Goal: Transaction & Acquisition: Book appointment/travel/reservation

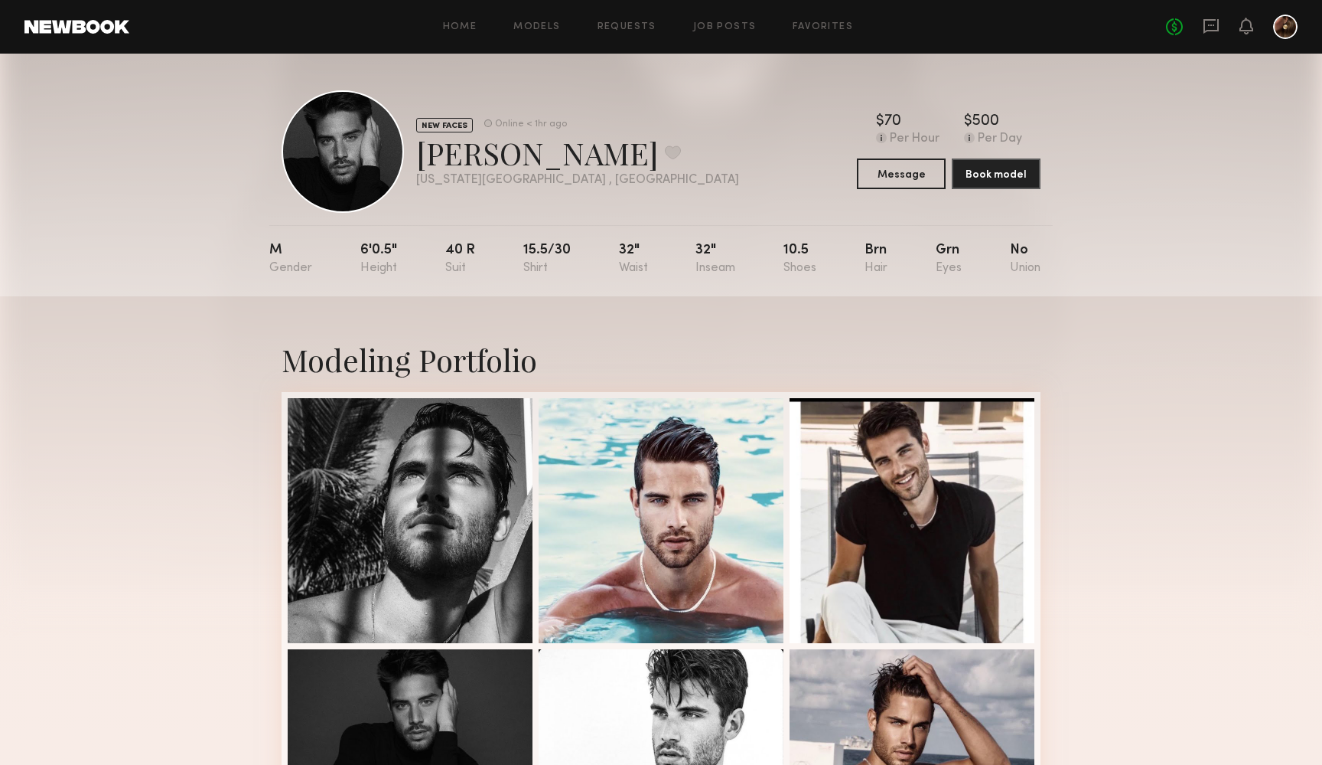
click at [1220, 28] on div "No fees up to $5,000" at bounding box center [1232, 27] width 132 height 24
click at [1218, 27] on icon at bounding box center [1211, 26] width 15 height 15
click at [544, 31] on link "Models" at bounding box center [537, 27] width 47 height 10
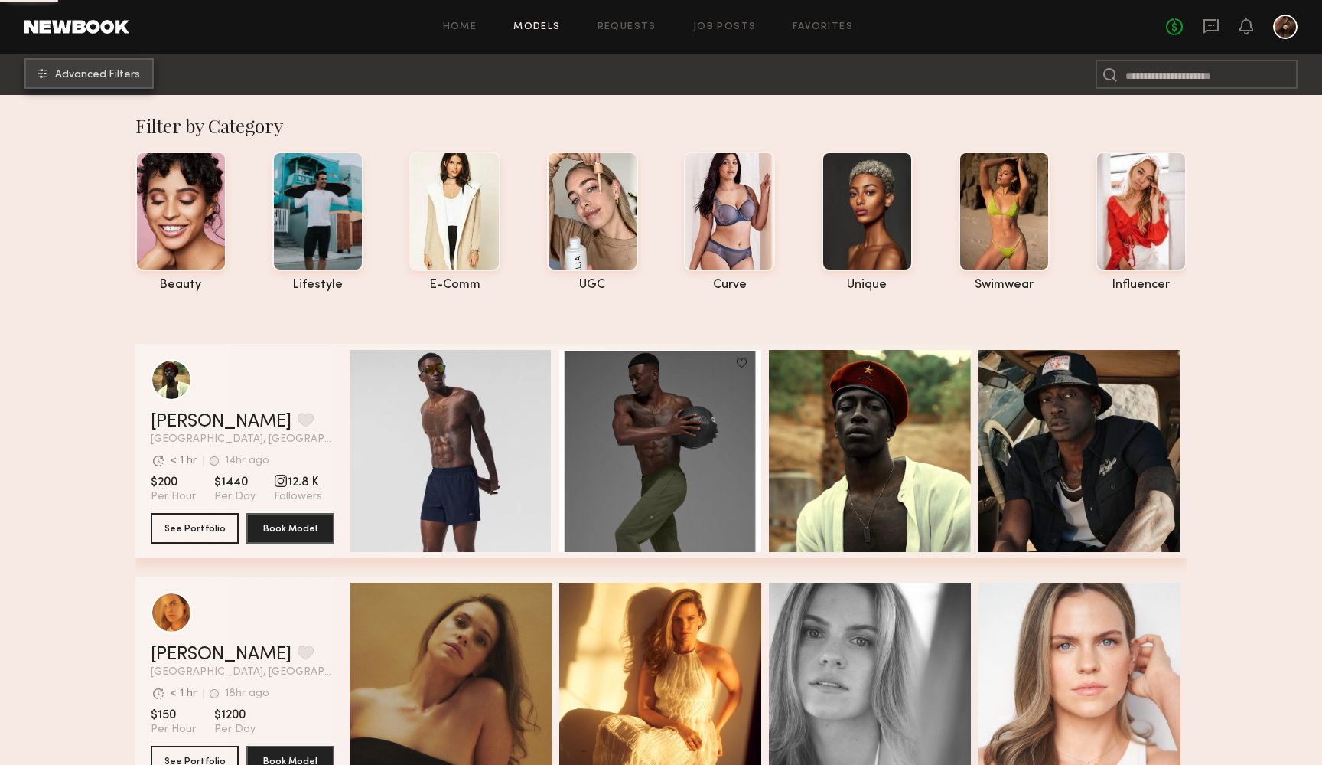
click at [129, 75] on span "Advanced Filters" at bounding box center [97, 75] width 85 height 11
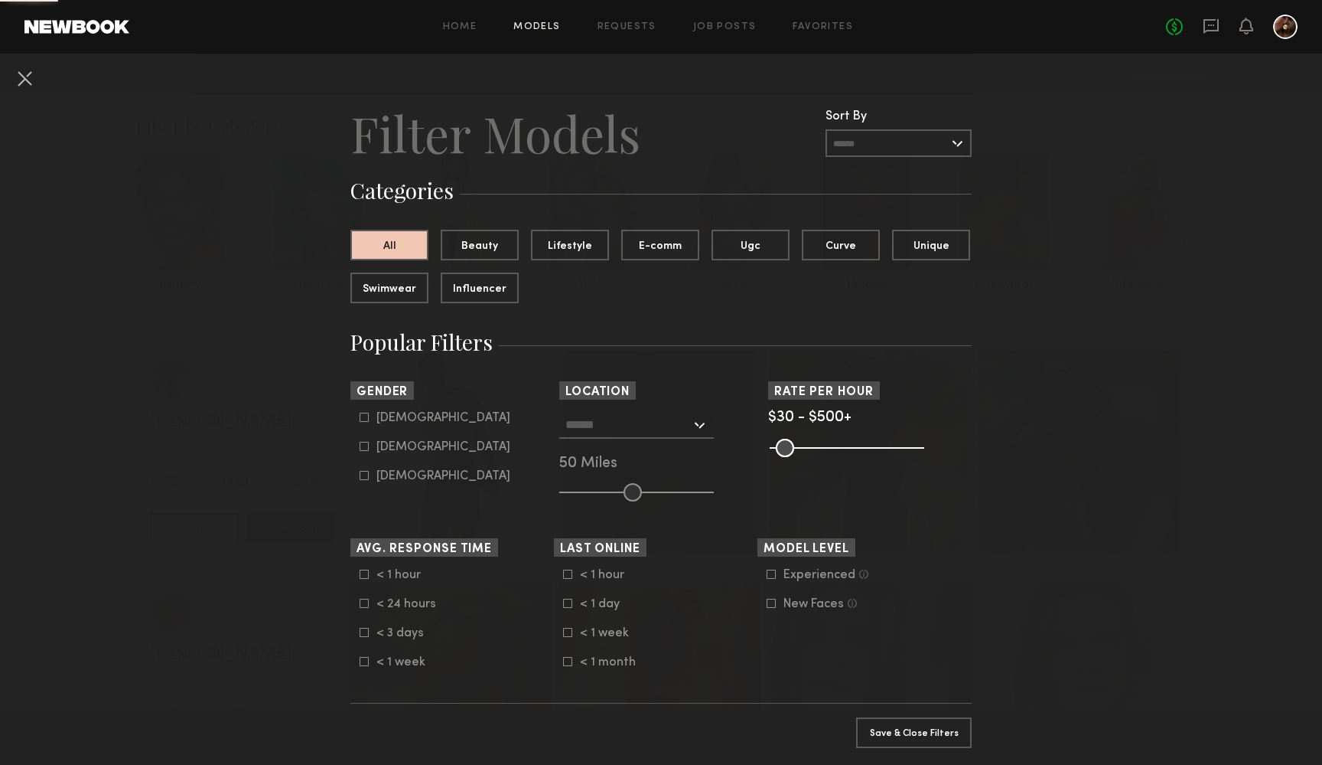
click at [362, 445] on icon at bounding box center [364, 446] width 9 height 9
click at [367, 442] on icon at bounding box center [365, 446] width 10 height 10
type input "**"
click at [367, 417] on icon at bounding box center [364, 416] width 9 height 9
type input "*"
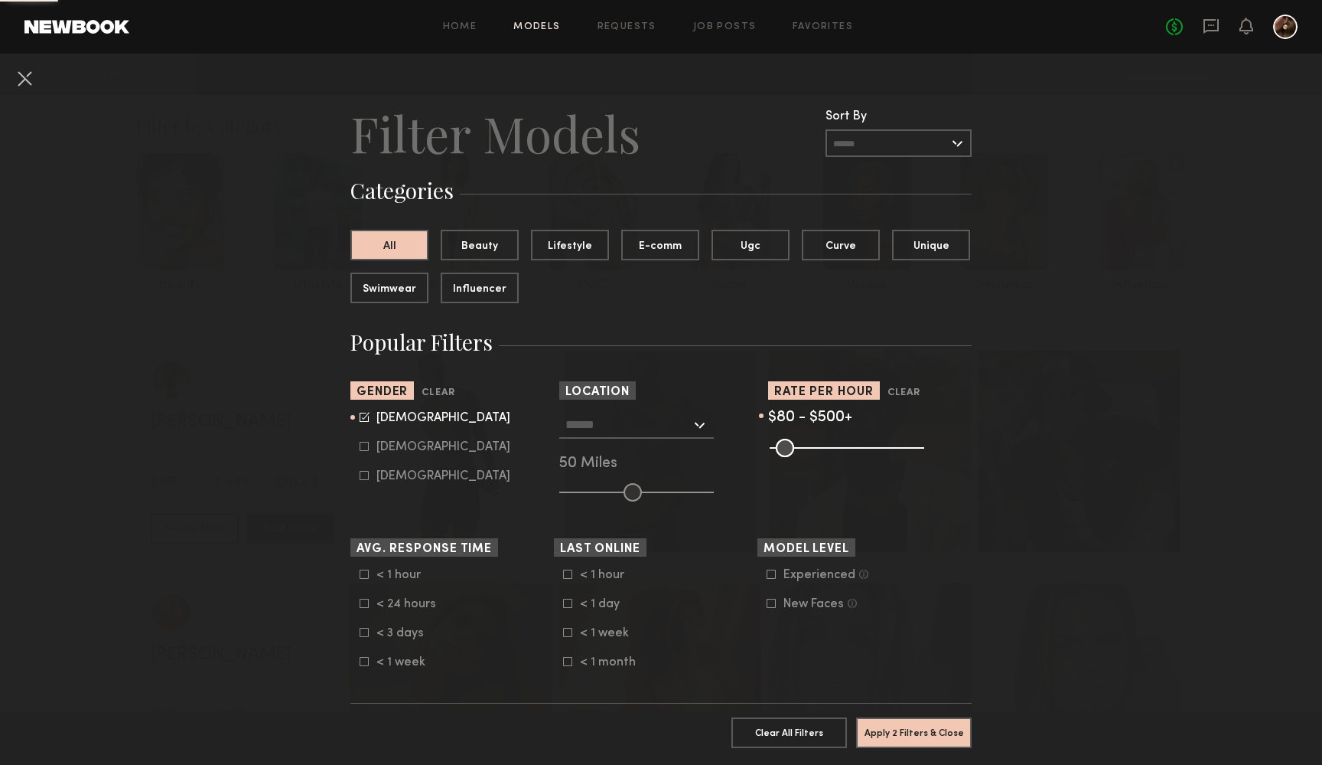
type input "**"
drag, startPoint x: 781, startPoint y: 455, endPoint x: 767, endPoint y: 462, distance: 15.4
click at [767, 462] on section "Sort By Rate LOW TO HIGH HIGH TO LOW Experience LOW TO HIGH HIGH TO LOW Gender …" at bounding box center [661, 441] width 621 height 120
click at [919, 729] on button "Apply 1 Filters & Close" at bounding box center [914, 731] width 116 height 31
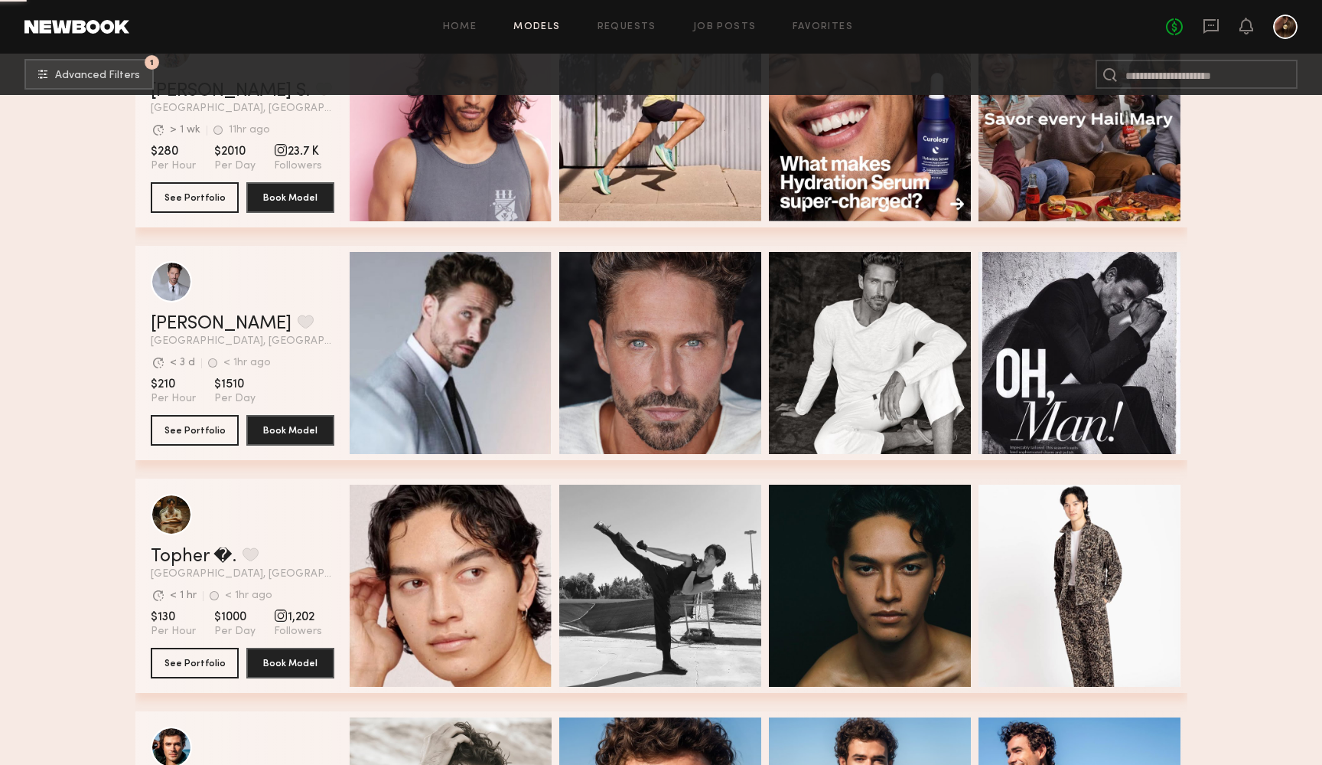
scroll to position [1840, 0]
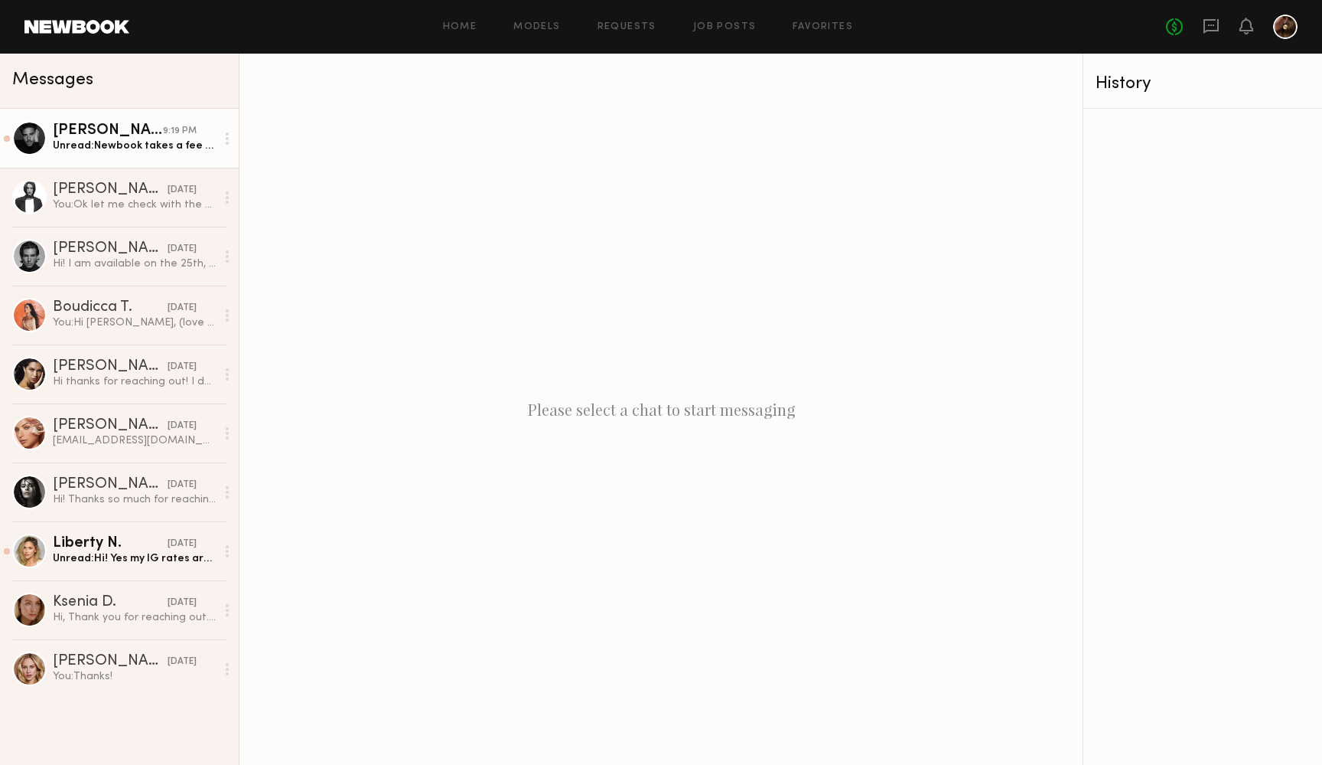
click at [130, 128] on div "[PERSON_NAME]" at bounding box center [108, 130] width 110 height 15
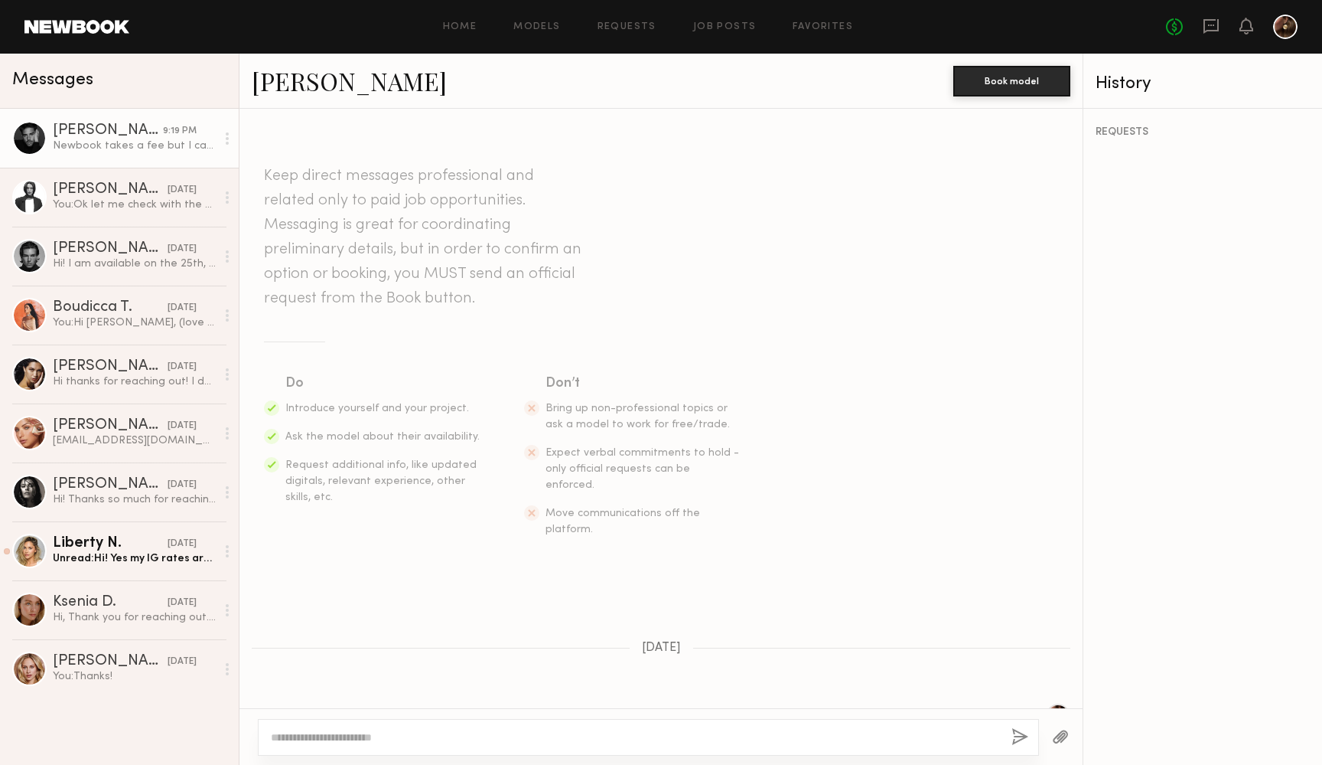
scroll to position [1131, 0]
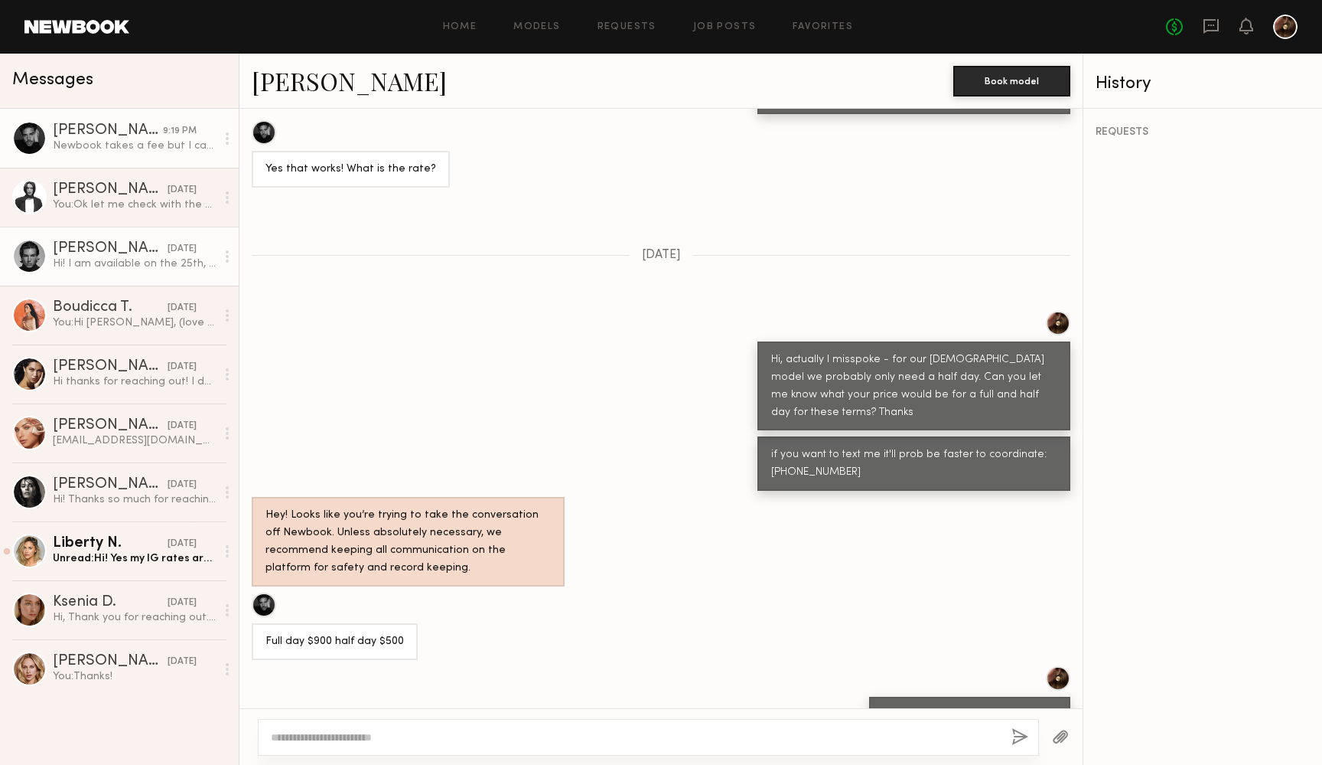
click at [133, 239] on link "Josh L. 09/27/2025 Hi! I am available on the 25th, I am not in nyc from the 16t…" at bounding box center [119, 256] width 239 height 59
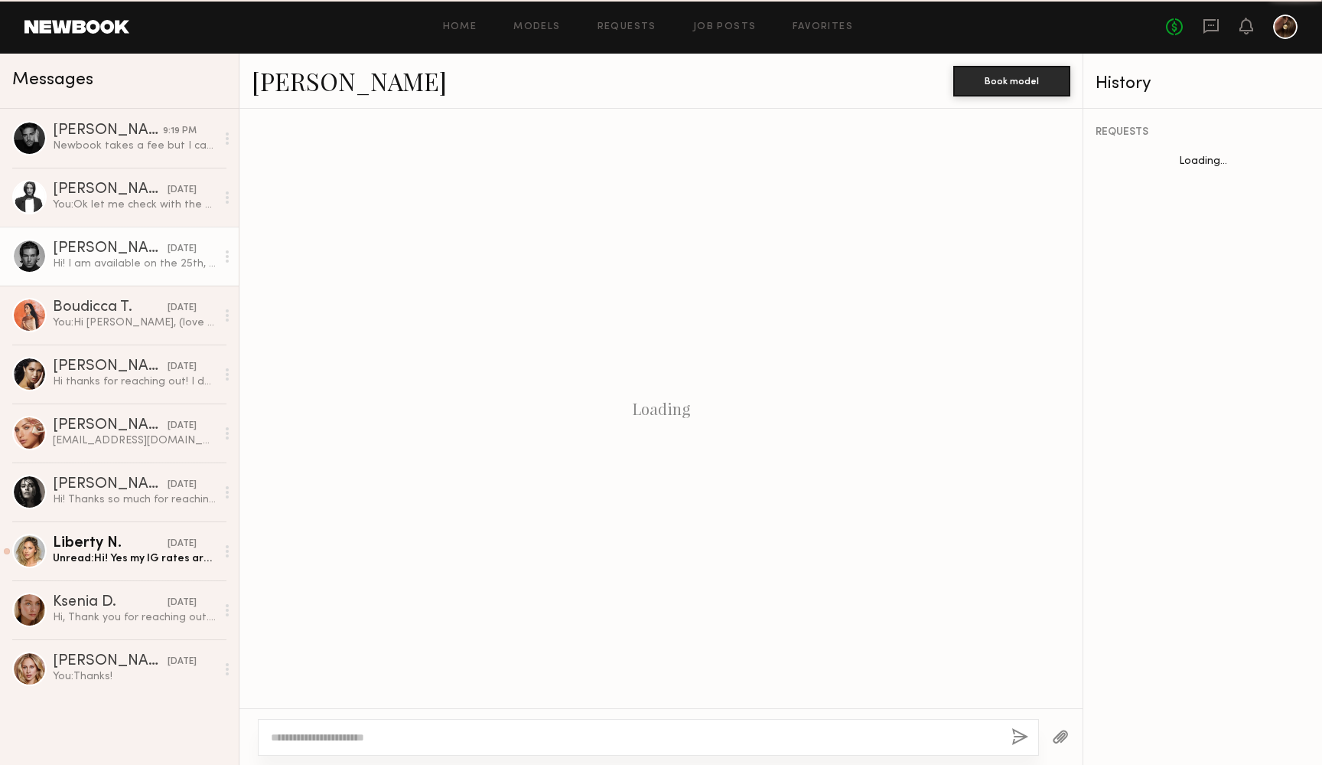
scroll to position [874, 0]
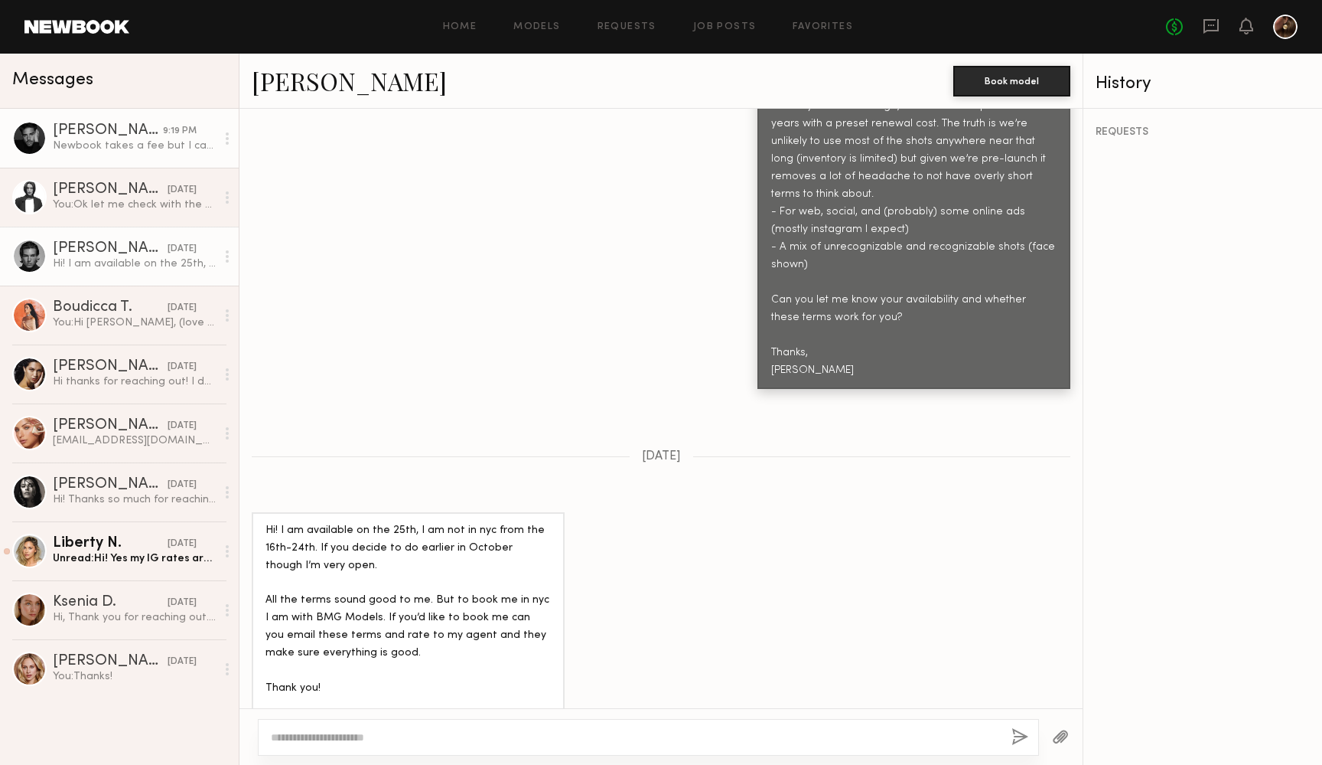
click at [112, 122] on link "Damian G. 9:19 PM Newbook takes a fee but I can go down $50 for you." at bounding box center [119, 138] width 239 height 59
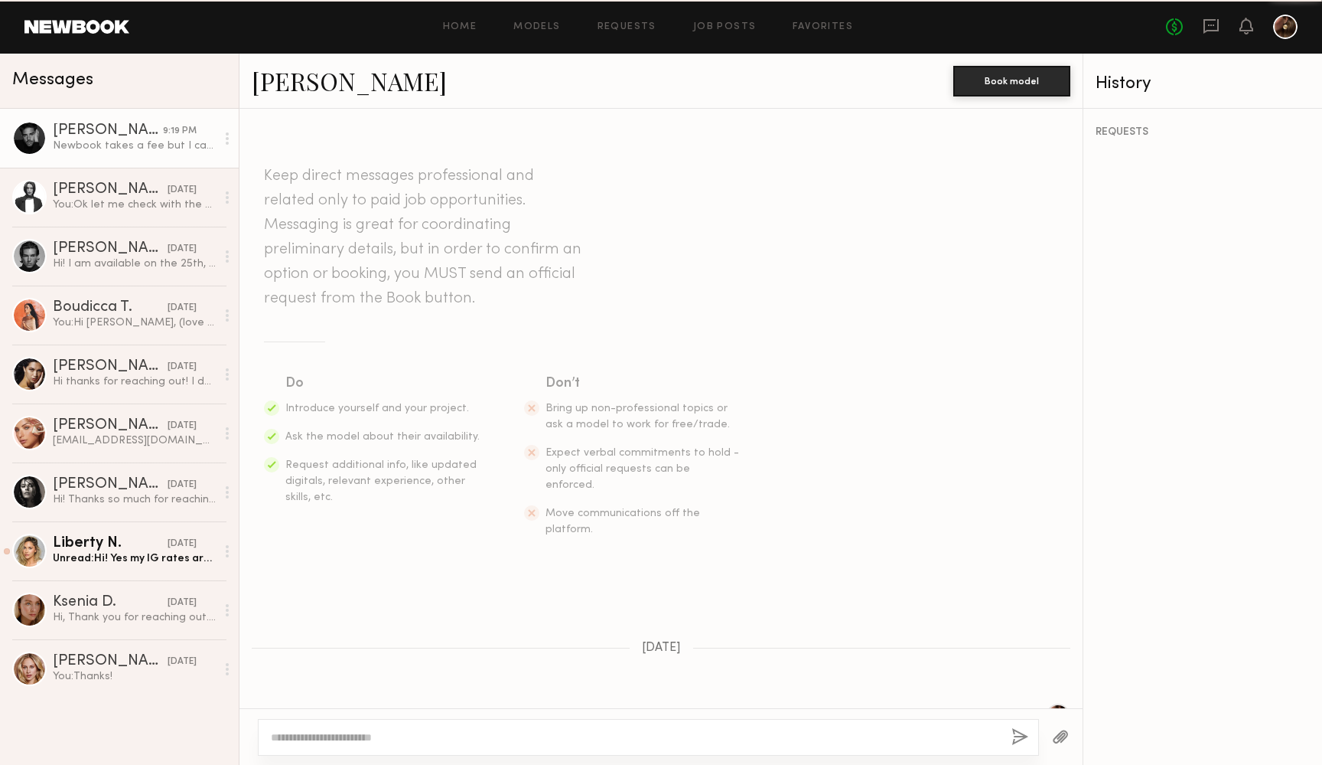
scroll to position [1131, 0]
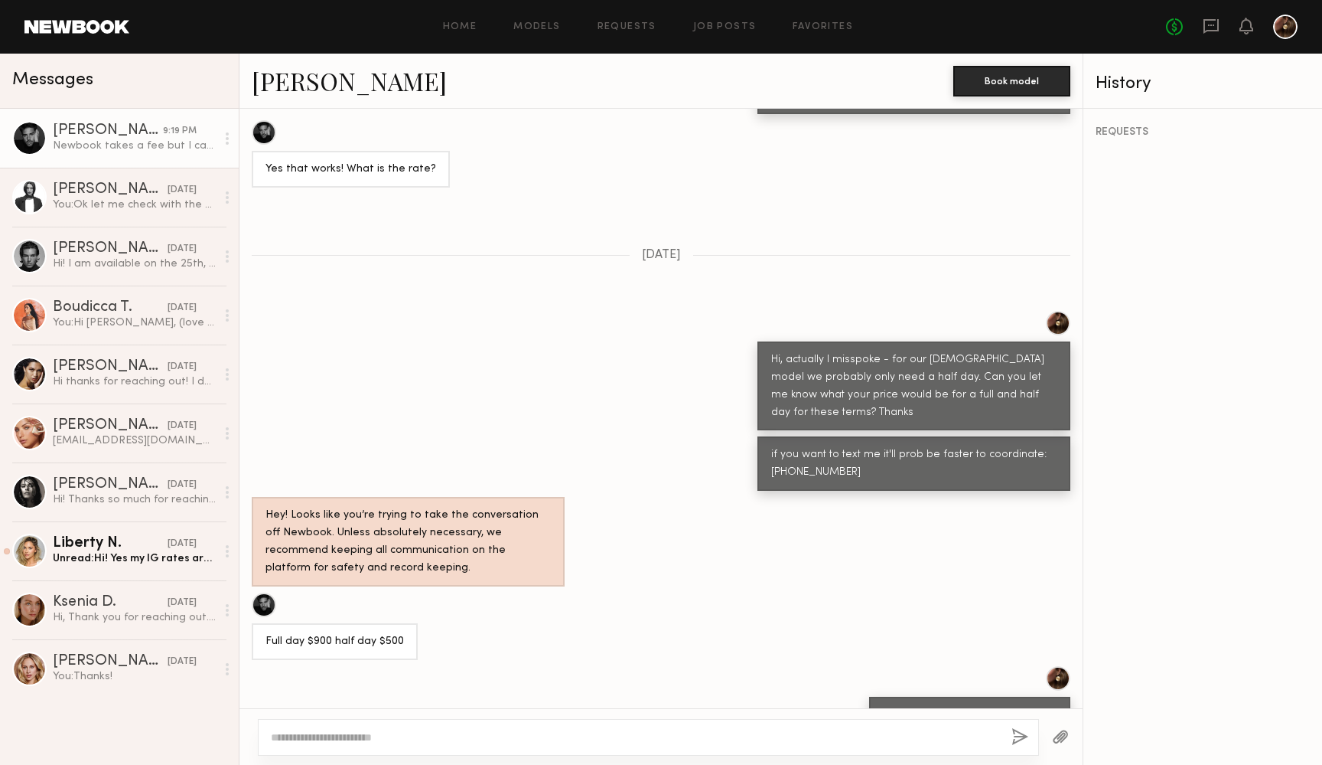
click at [310, 84] on link "Damian G." at bounding box center [349, 80] width 195 height 33
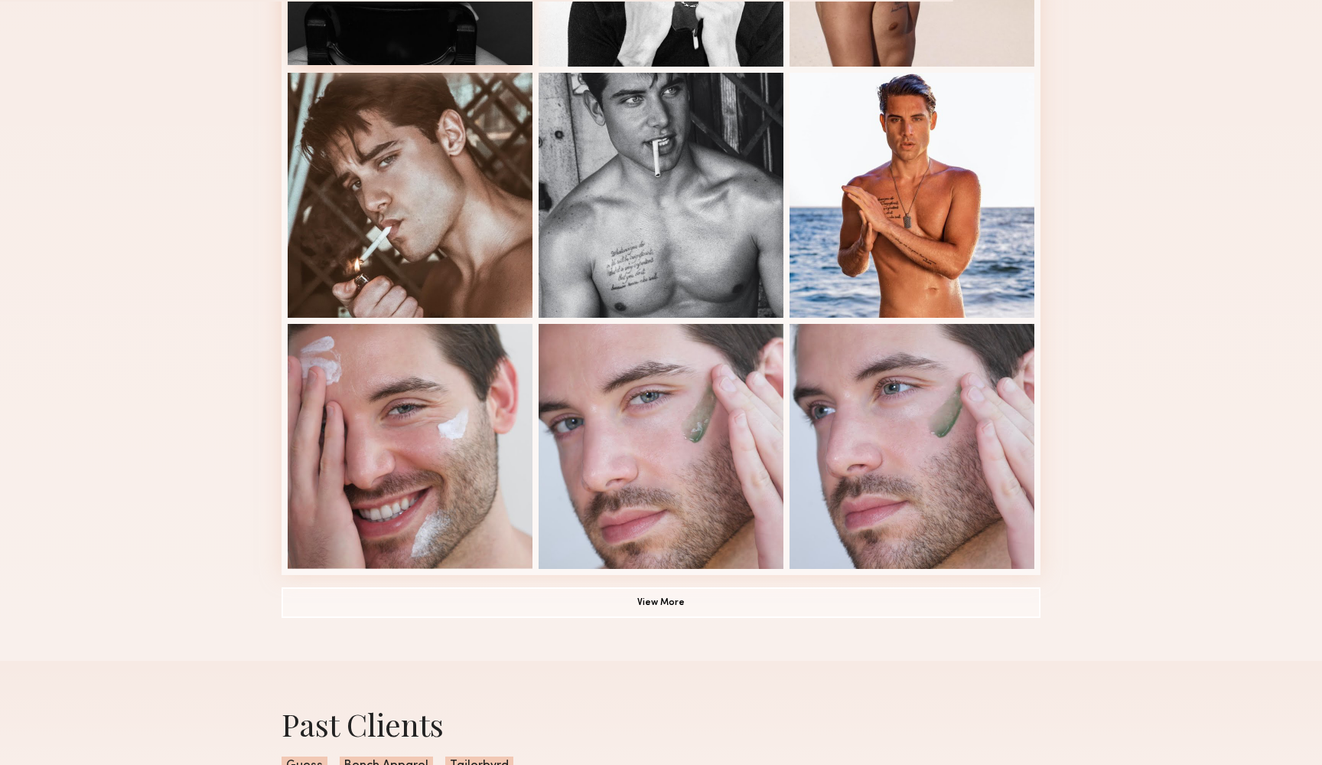
scroll to position [852, 0]
